Goal: Use online tool/utility

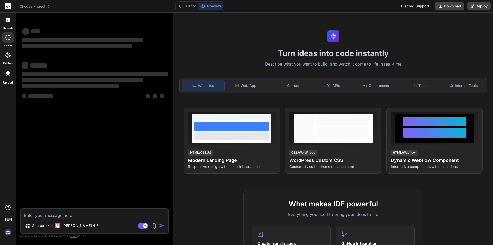
click at [91, 222] on div "Source Claude 4 S.." at bounding box center [95, 226] width 148 height 12
type textarea "x"
click at [85, 215] on textarea at bounding box center [95, 213] width 148 height 9
paste textarea "correct the code " $todayJobs = JobAssign::where('technician_id', $technicianId…"
type textarea "correct the code " $todayJobs = JobAssign::where('technician_id', $technicianId…"
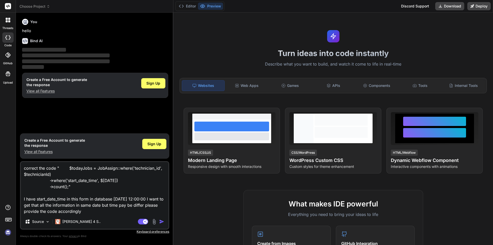
type textarea "x"
type textarea "correct the code " $todayJobs = JobAssign::where('technician_id', $technicianId…"
click at [161, 219] on img "button" at bounding box center [161, 221] width 5 height 5
type textarea "x"
click at [161, 219] on img "button" at bounding box center [161, 221] width 5 height 5
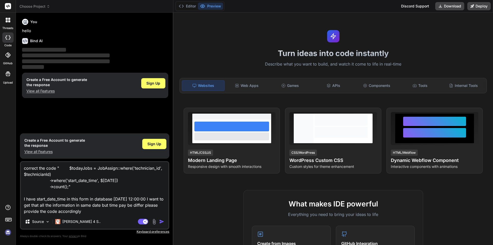
click at [161, 219] on img "button" at bounding box center [161, 221] width 5 height 5
